Goal: Entertainment & Leisure: Consume media (video, audio)

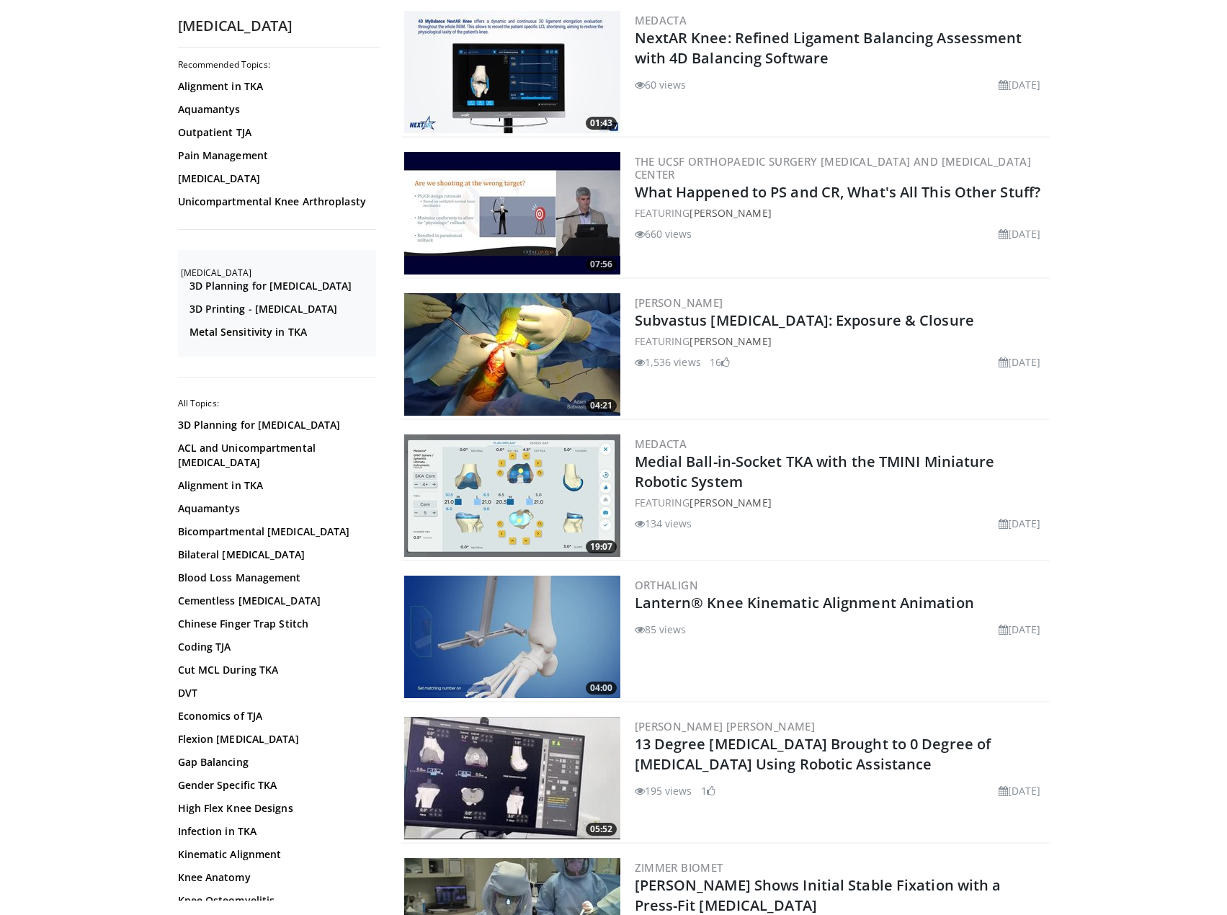
scroll to position [2018, 0]
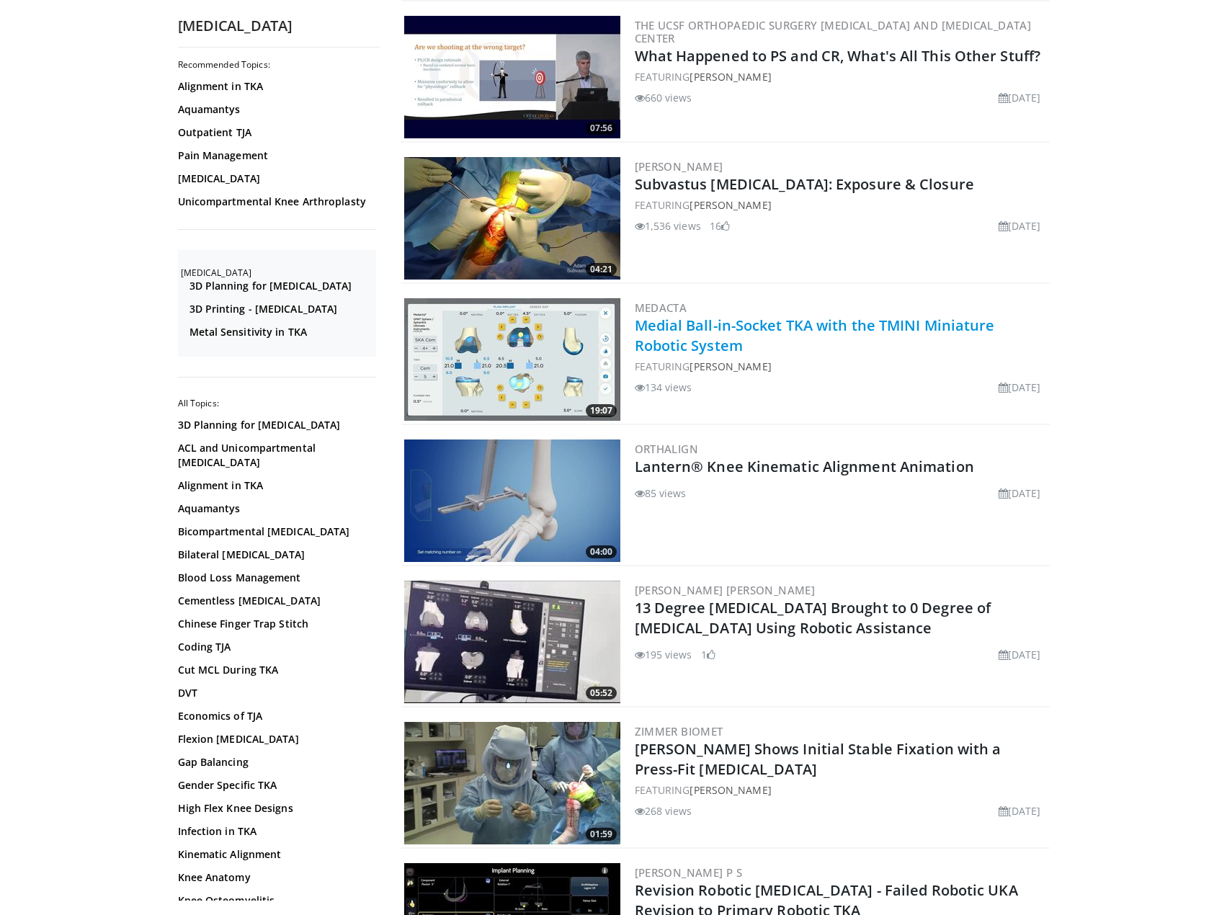
click at [721, 340] on link "Medial Ball-in-Socket TKA with the TMINI Miniature Robotic System" at bounding box center [815, 336] width 360 height 40
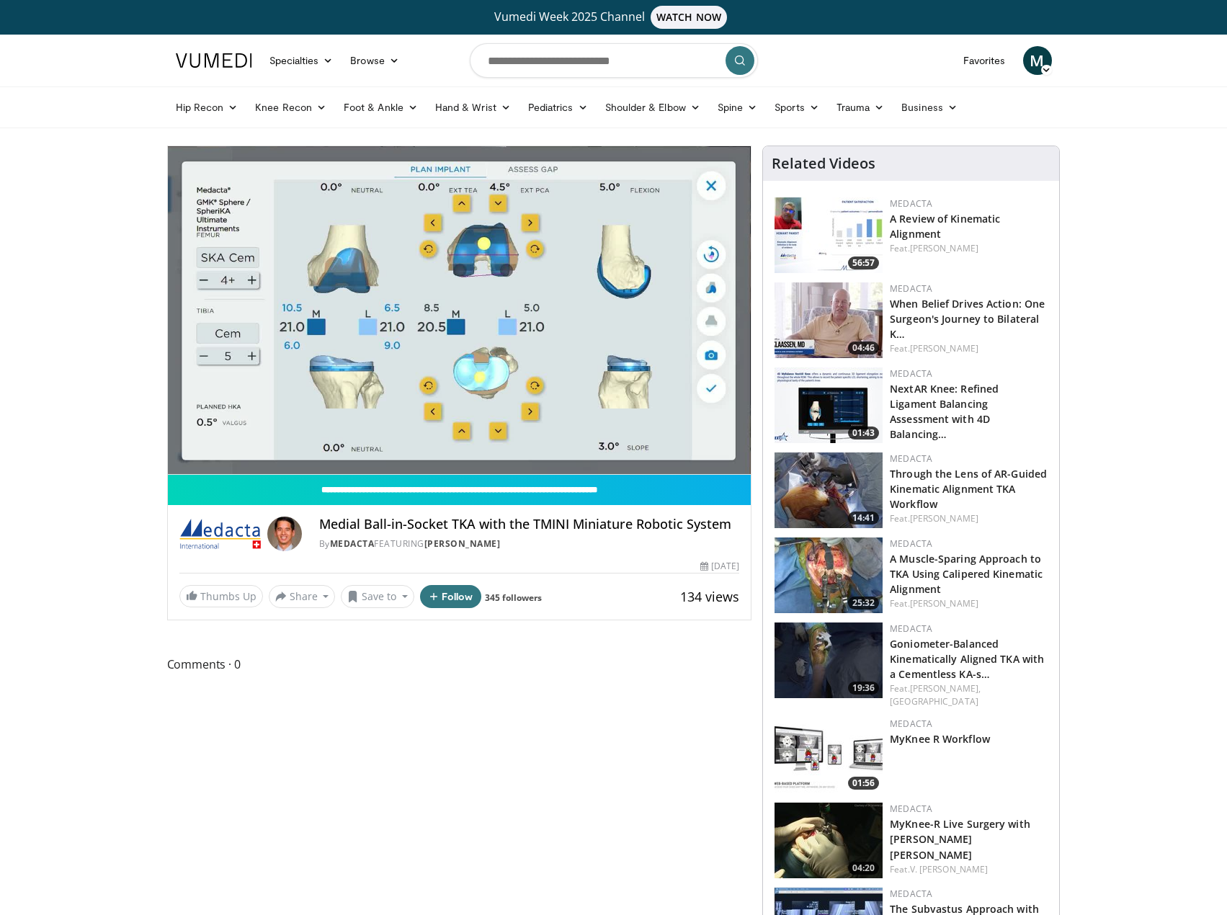
click at [356, 672] on span "Comments 0" at bounding box center [459, 664] width 585 height 19
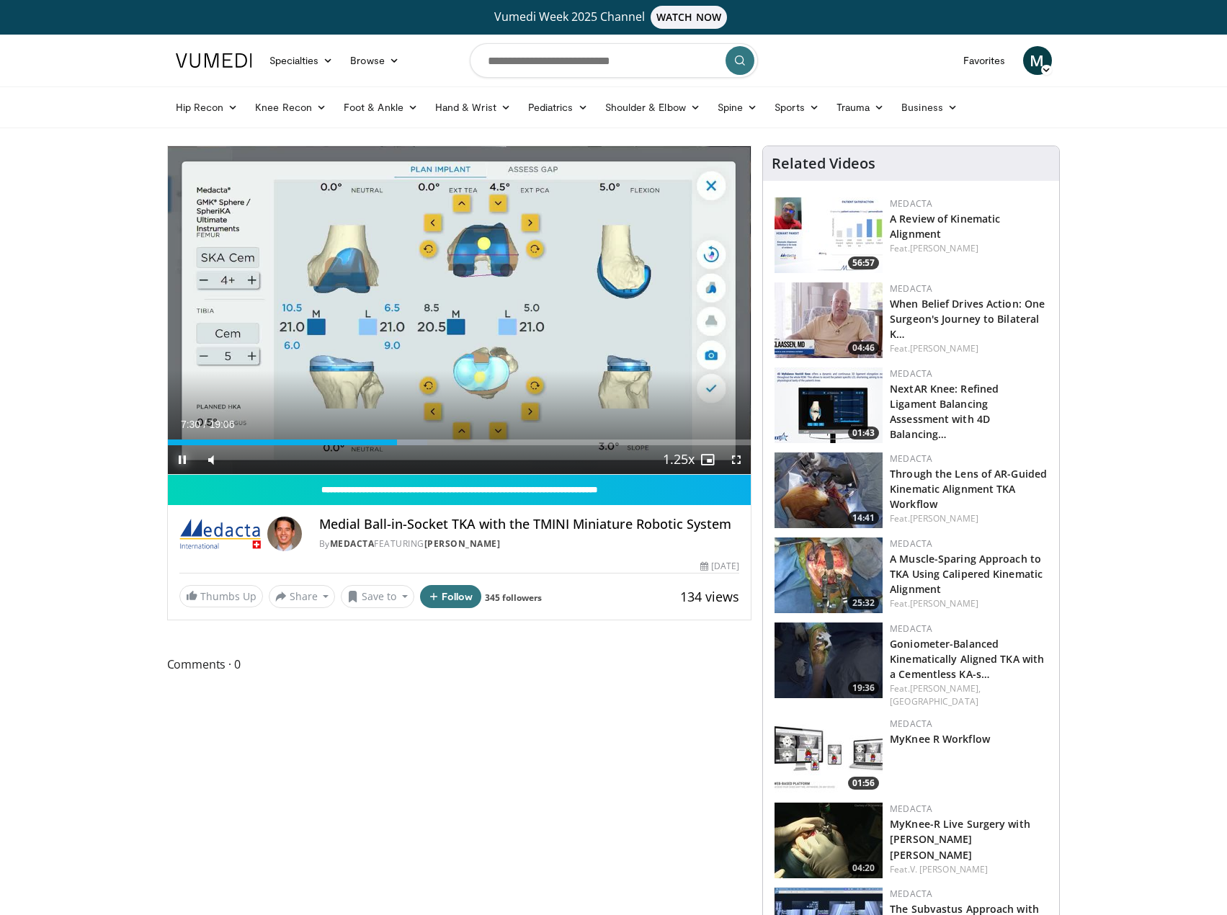
click at [175, 446] on span "Video Player" at bounding box center [182, 459] width 29 height 29
click at [173, 438] on div "Loaded : 44.99% 07:30 00:11" at bounding box center [460, 439] width 584 height 14
click at [178, 454] on span "Video Player" at bounding box center [182, 459] width 29 height 29
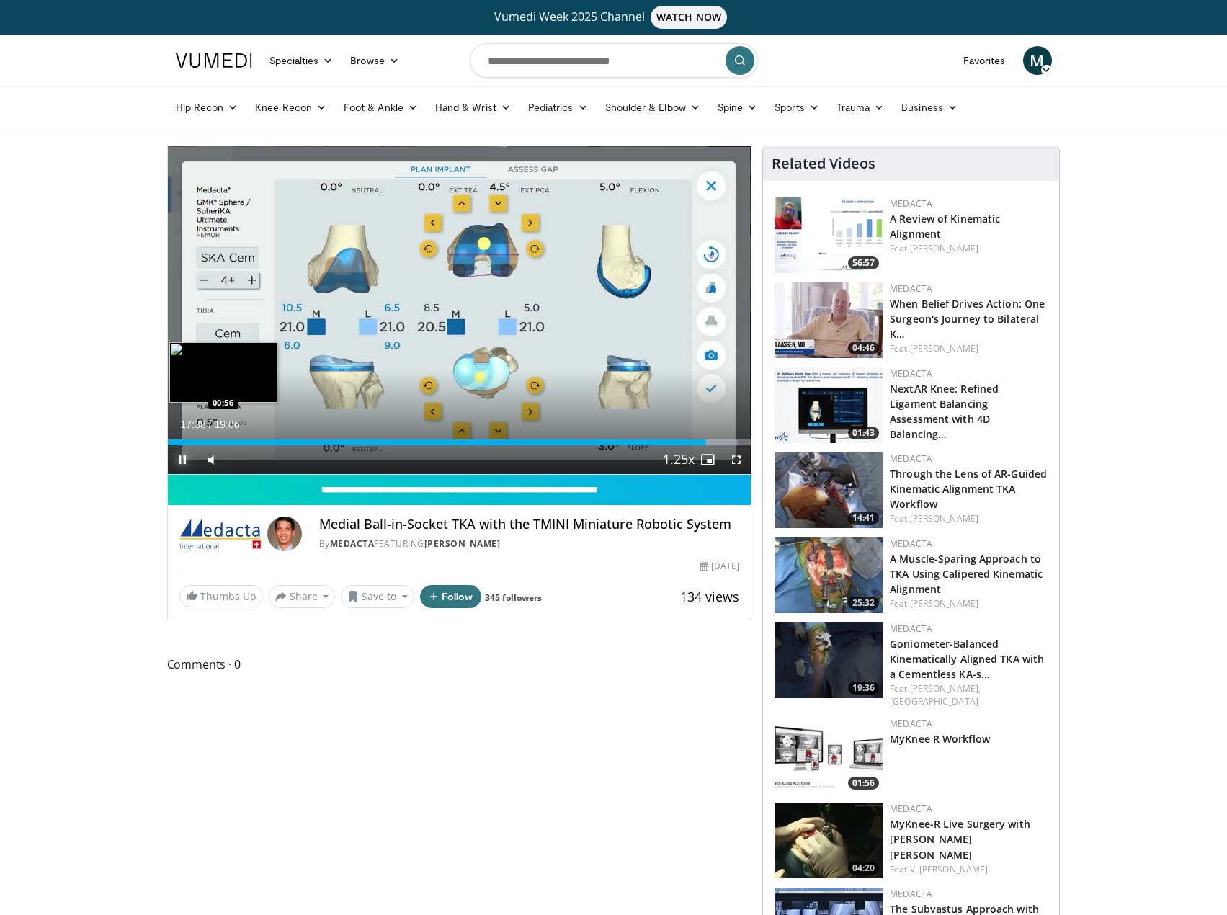
click at [196, 443] on div "17:38" at bounding box center [437, 443] width 539 height 6
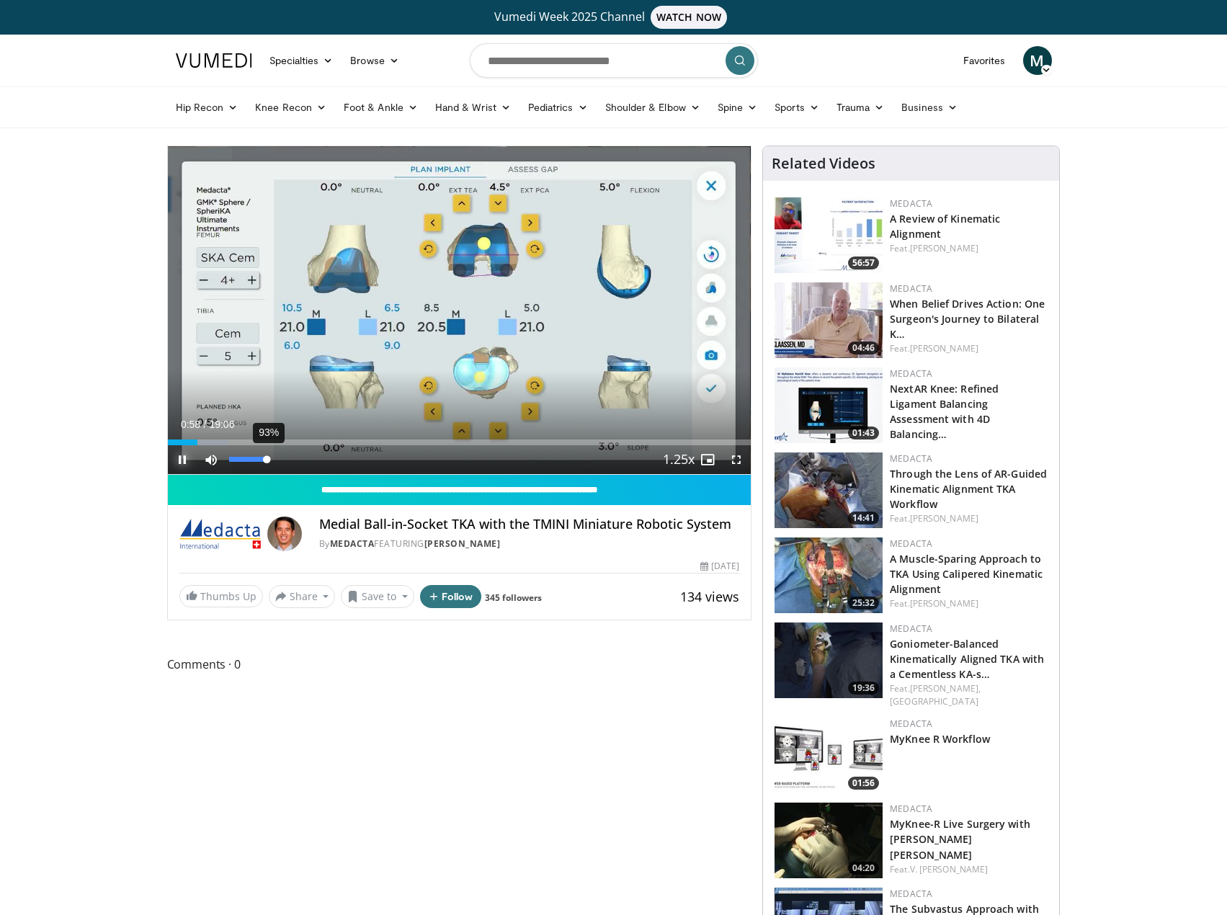
drag, startPoint x: 245, startPoint y: 459, endPoint x: 267, endPoint y: 465, distance: 22.4
click at [267, 465] on div "93%" at bounding box center [250, 459] width 50 height 29
click at [708, 460] on span "Video Player" at bounding box center [707, 459] width 29 height 29
click at [707, 461] on span "Video Player" at bounding box center [707, 459] width 29 height 29
click at [742, 461] on span "Video Player" at bounding box center [736, 459] width 29 height 29
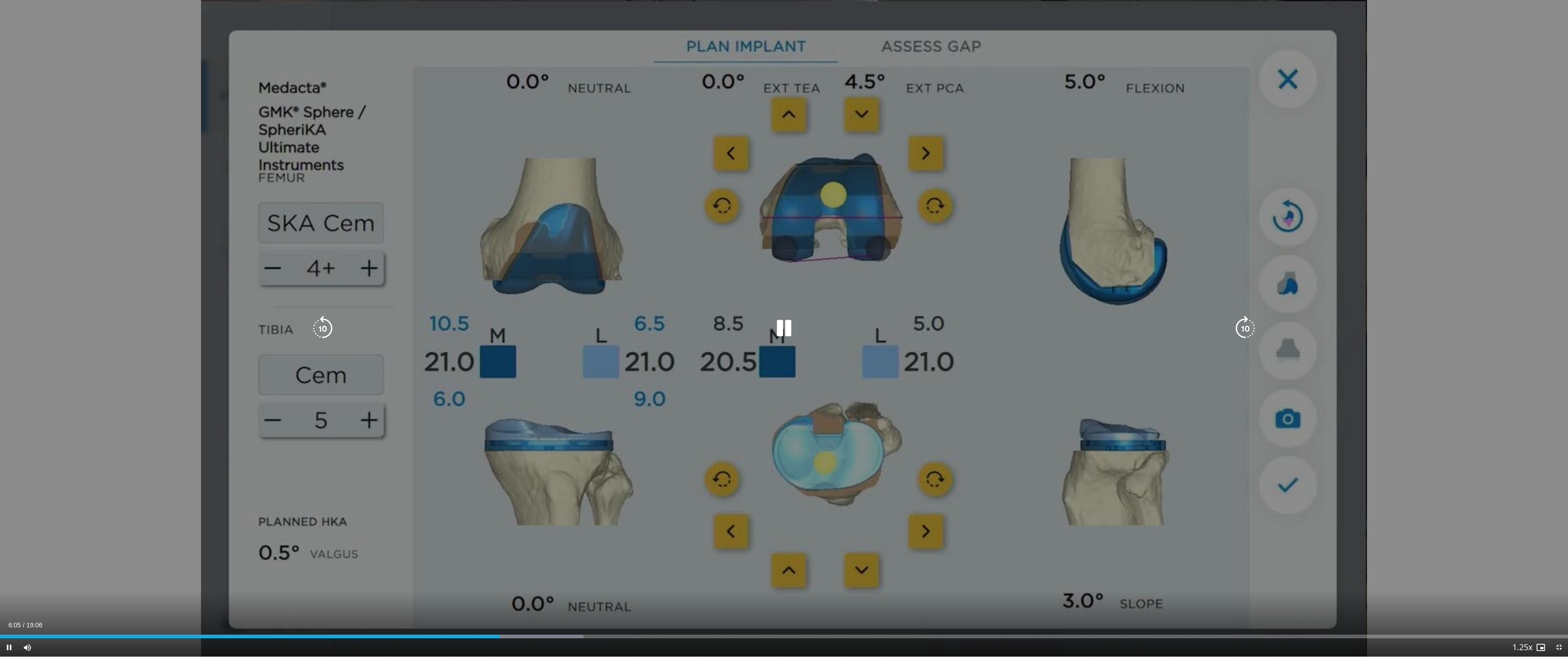
click at [783, 277] on div "10 seconds Tap to unmute" at bounding box center [784, 328] width 1568 height 656
click at [783, 280] on div "10 seconds Tap to unmute" at bounding box center [784, 328] width 1568 height 656
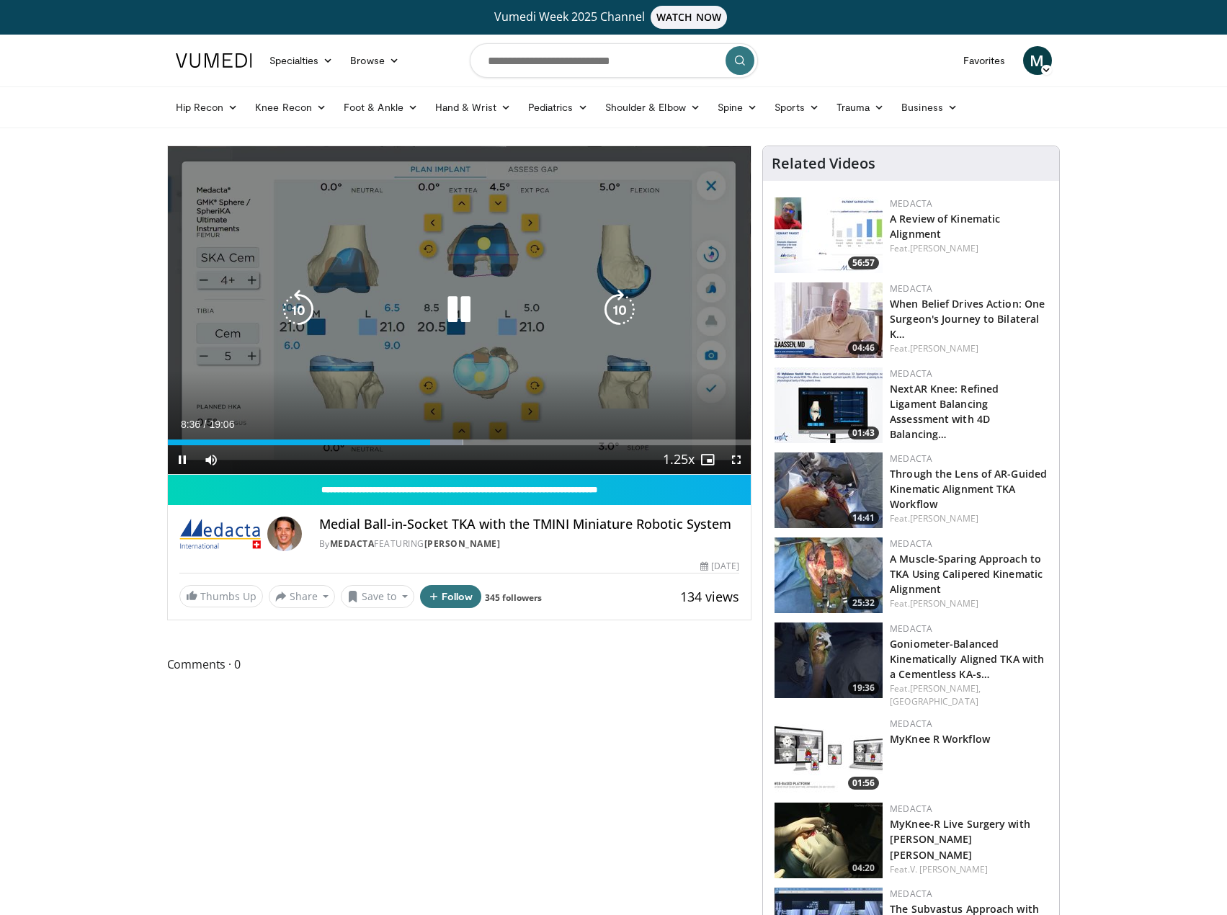
click at [360, 298] on div "Video Player" at bounding box center [459, 310] width 350 height 29
click at [454, 308] on icon "Video Player" at bounding box center [459, 310] width 40 height 40
click at [305, 312] on icon "Video Player" at bounding box center [298, 310] width 40 height 40
click at [458, 314] on icon "Video Player" at bounding box center [459, 310] width 40 height 40
click at [307, 316] on icon "Video Player" at bounding box center [298, 310] width 40 height 40
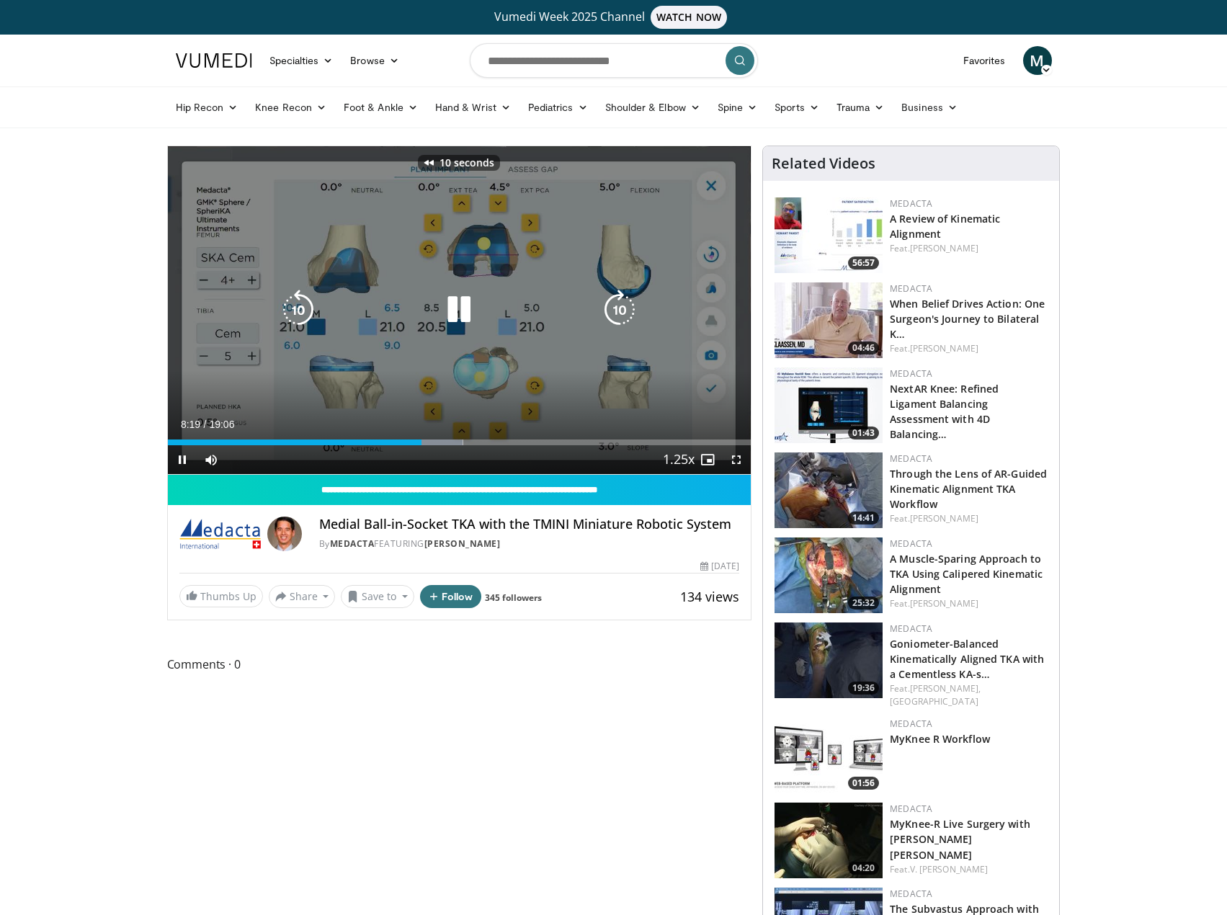
click at [308, 314] on icon "Video Player" at bounding box center [298, 310] width 40 height 40
click at [308, 306] on icon "Video Player" at bounding box center [298, 310] width 40 height 40
drag, startPoint x: 735, startPoint y: 464, endPoint x: 1976, endPoint y: 551, distance: 1243.5
click at [735, 464] on span "Video Player" at bounding box center [736, 459] width 29 height 29
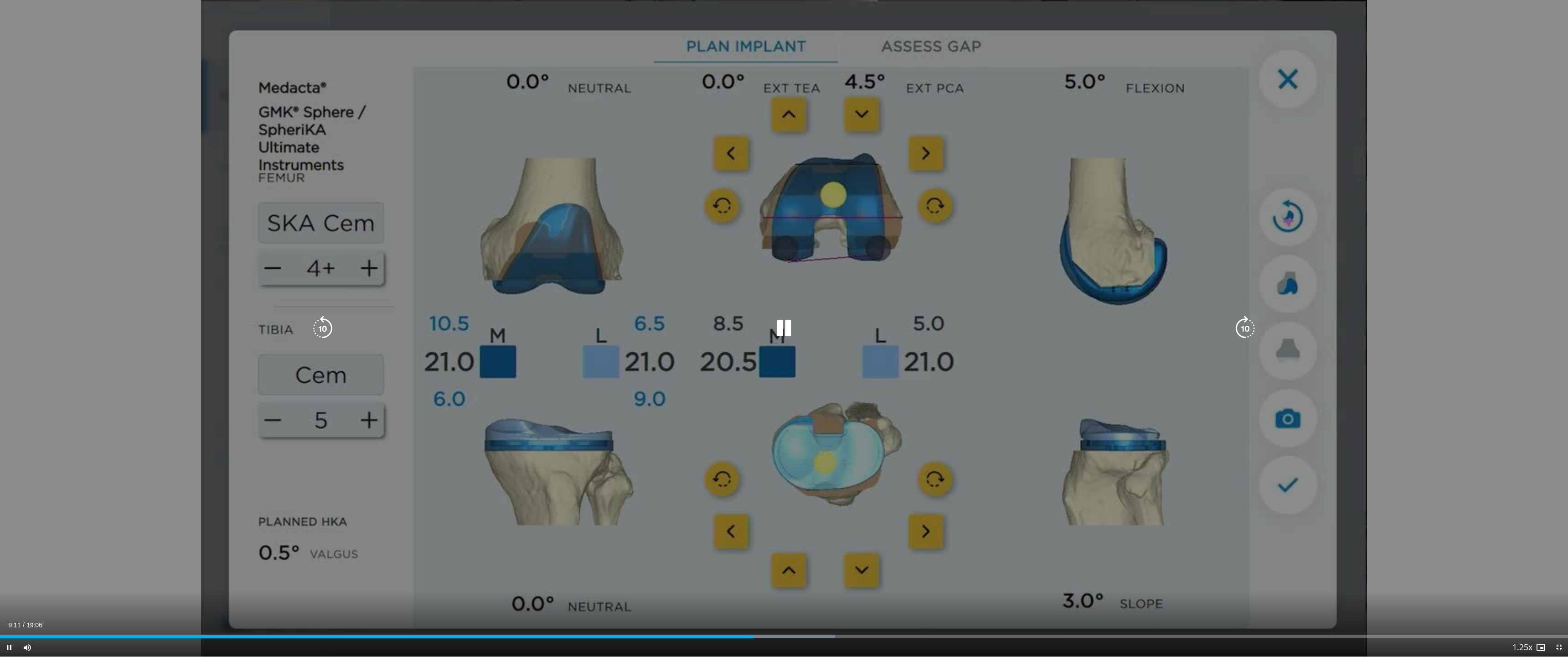
click at [328, 330] on icon "Video Player" at bounding box center [323, 328] width 25 height 25
click at [334, 326] on icon "Video Player" at bounding box center [323, 328] width 25 height 25
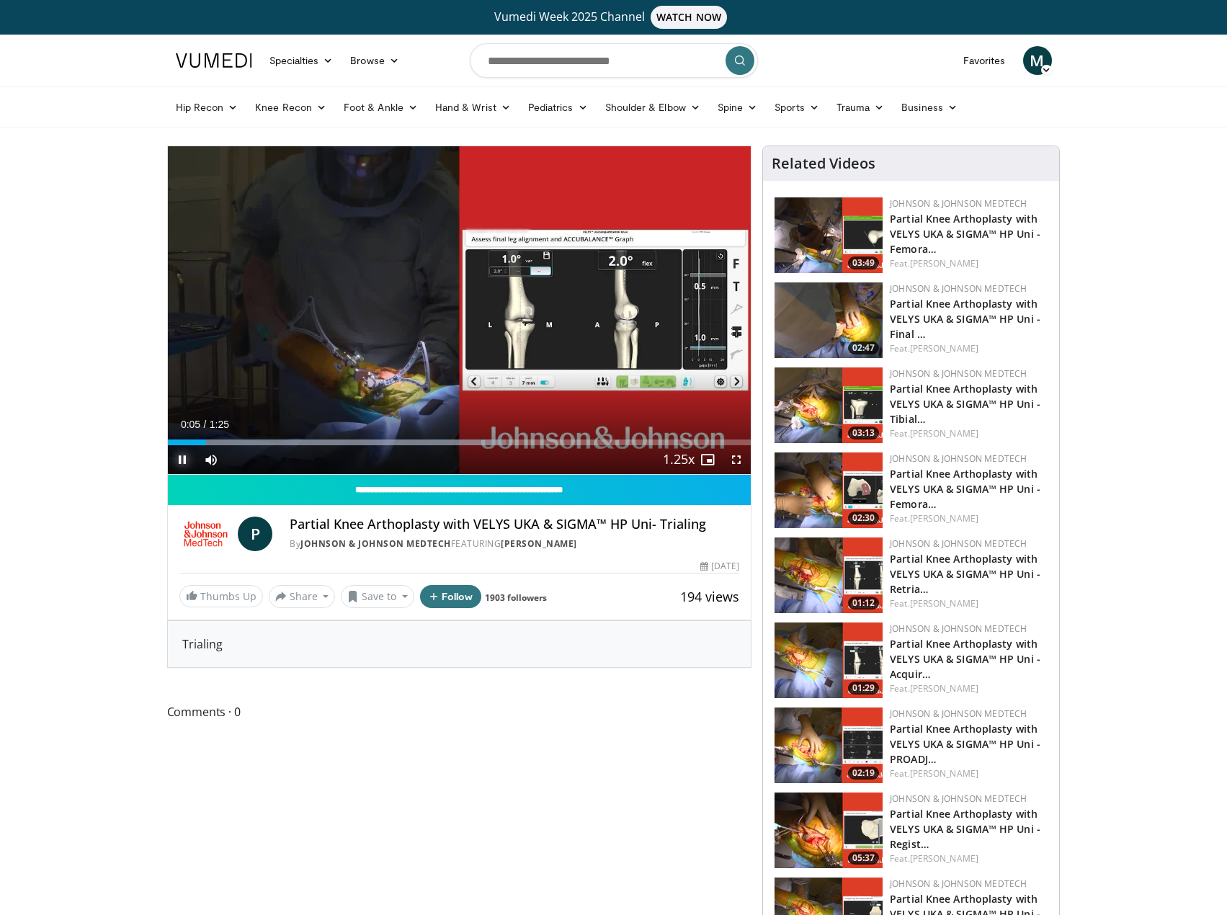
drag, startPoint x: 177, startPoint y: 457, endPoint x: 177, endPoint y: 448, distance: 8.6
click at [177, 457] on span "Video Player" at bounding box center [182, 459] width 29 height 29
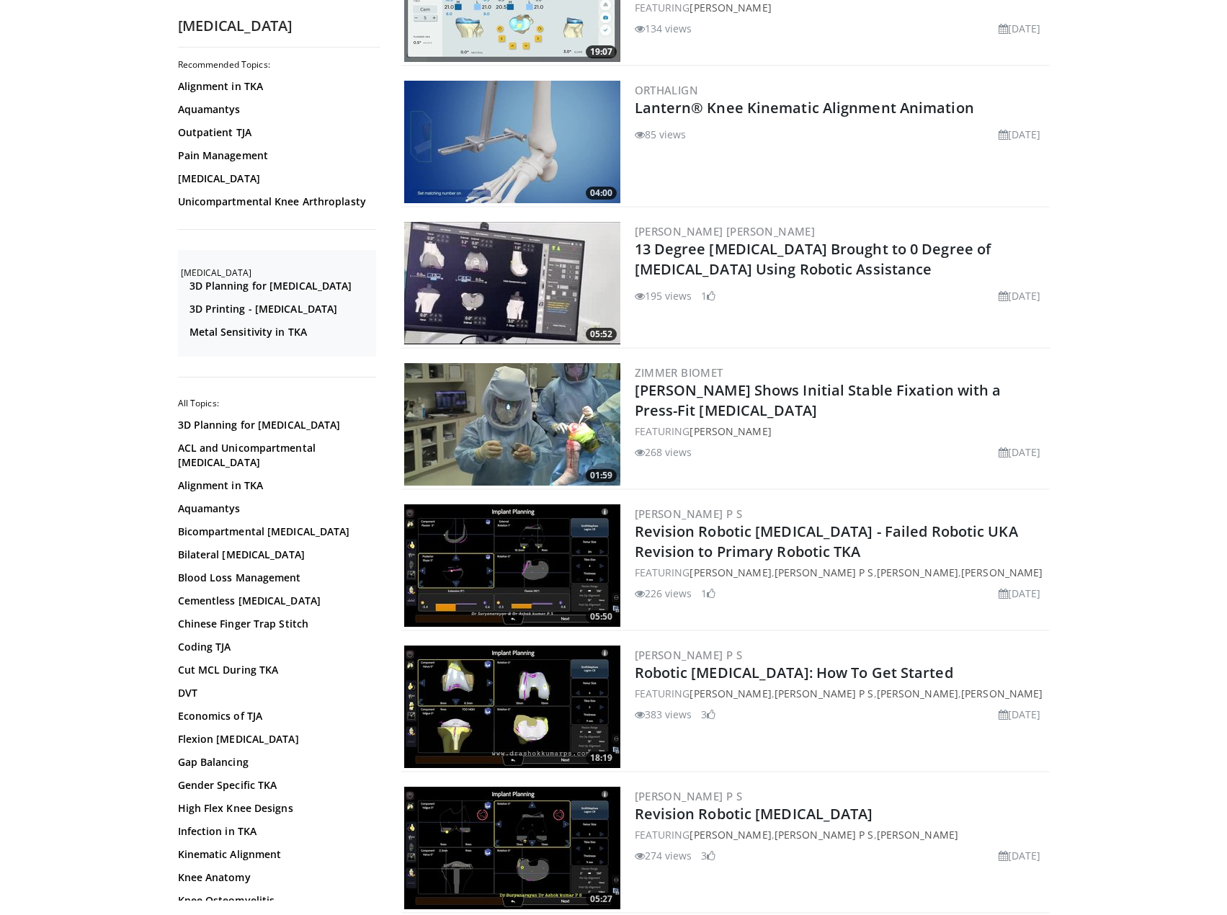
scroll to position [2379, 0]
